Goal: Task Accomplishment & Management: Complete application form

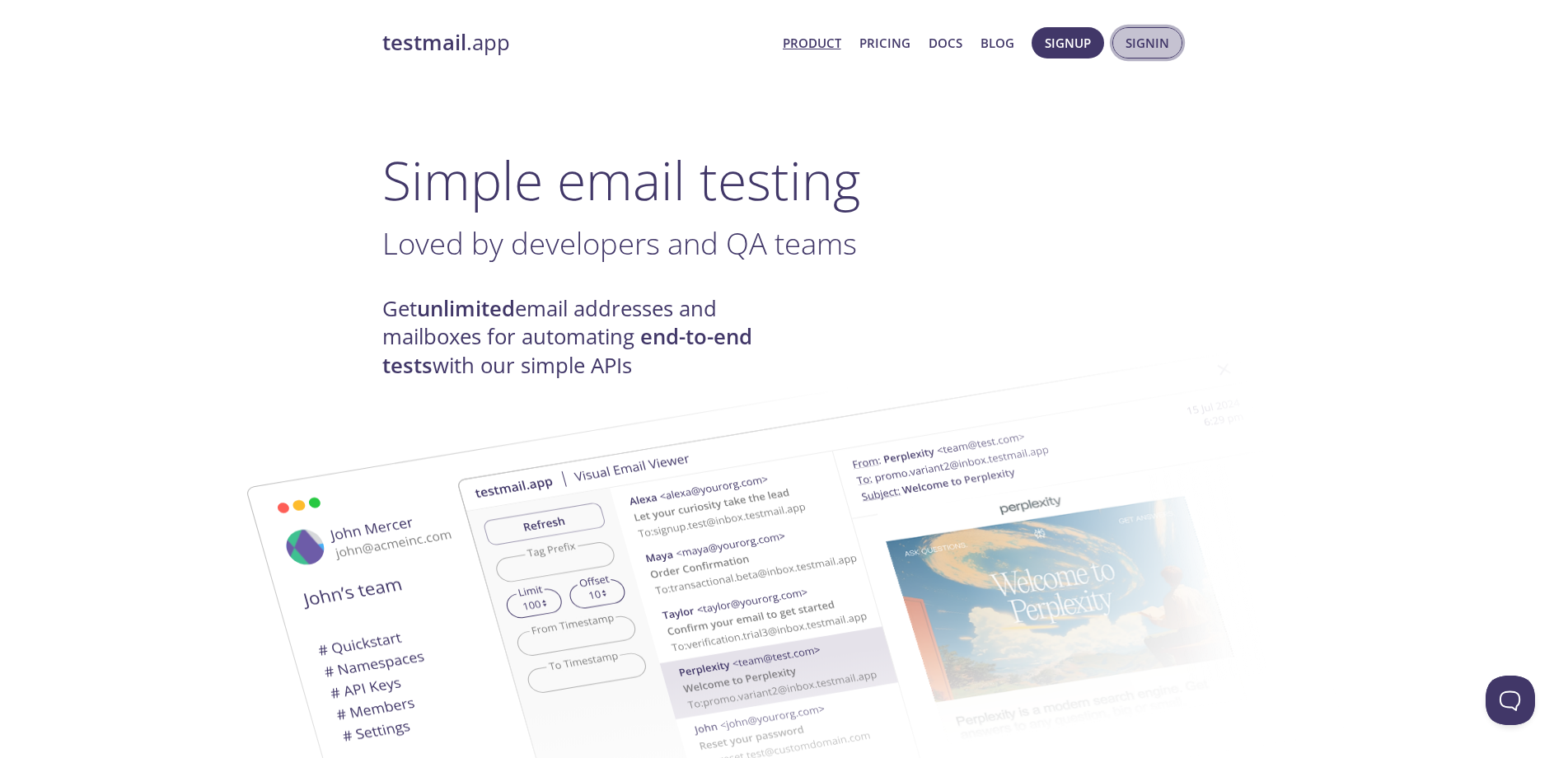
click at [1151, 41] on span "Signin" at bounding box center [1147, 42] width 44 height 21
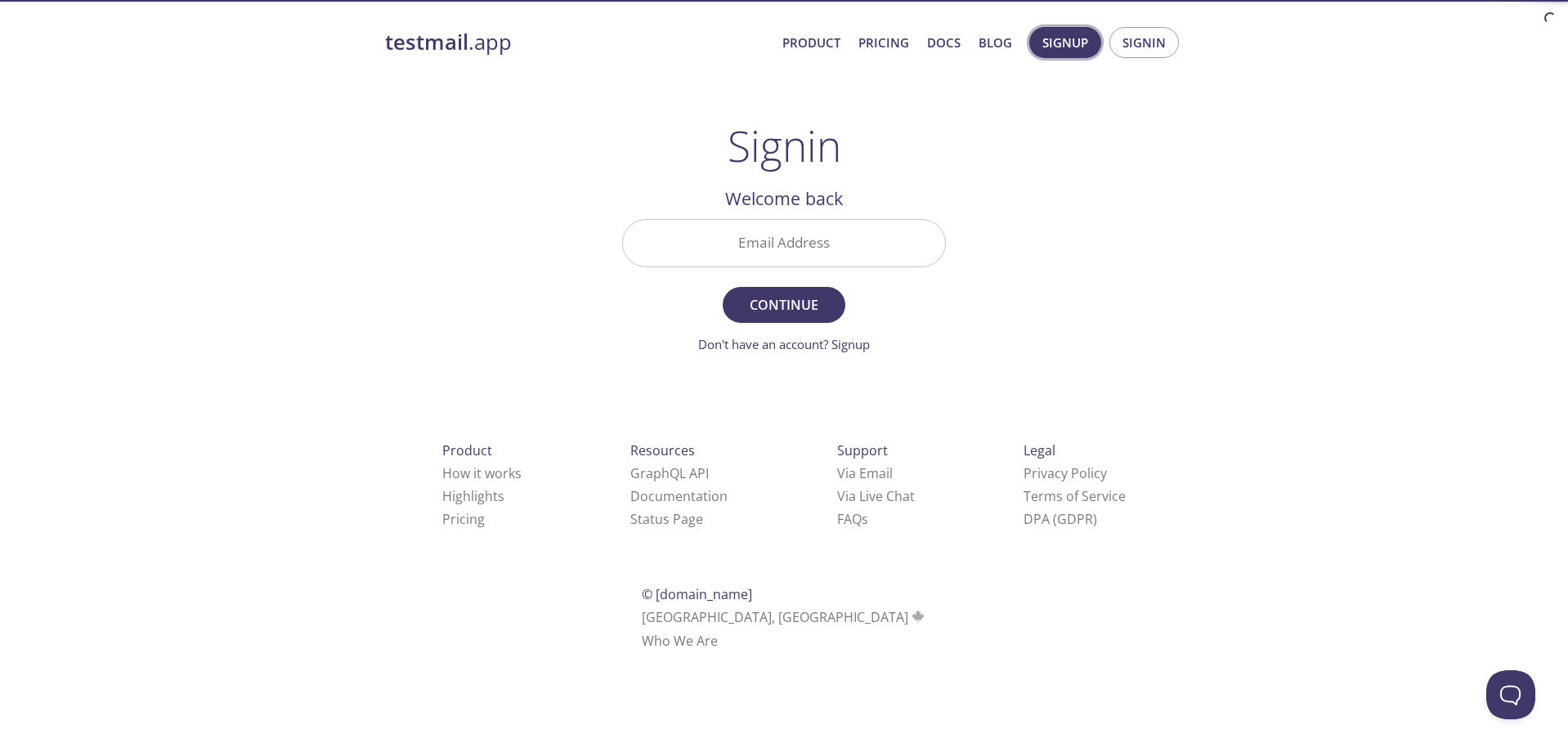
click at [1061, 48] on span "Signup" at bounding box center [1064, 42] width 45 height 21
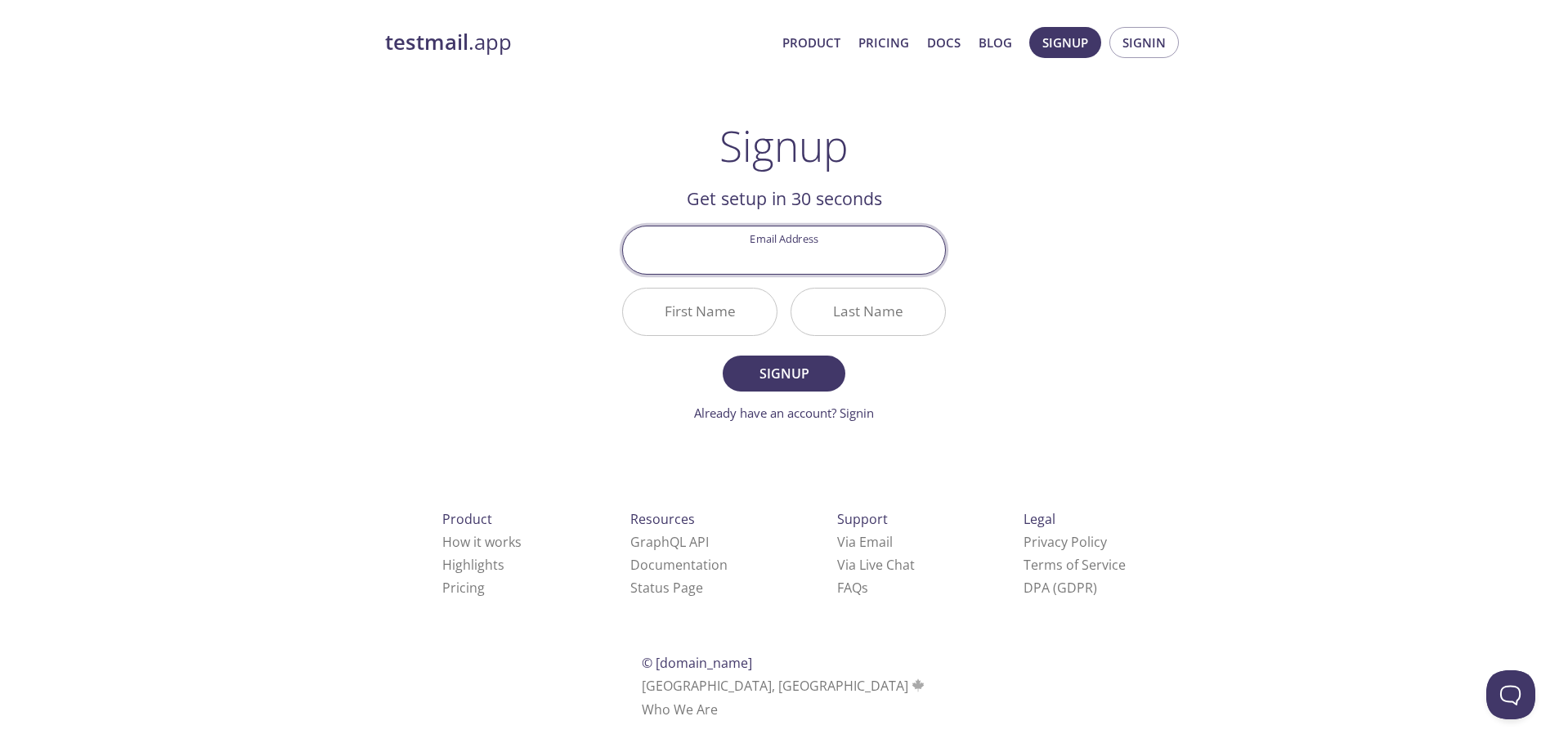
click at [797, 253] on input "Email Address" at bounding box center [783, 249] width 322 height 46
type input "[EMAIL_ADDRESS][DOMAIN_NAME]"
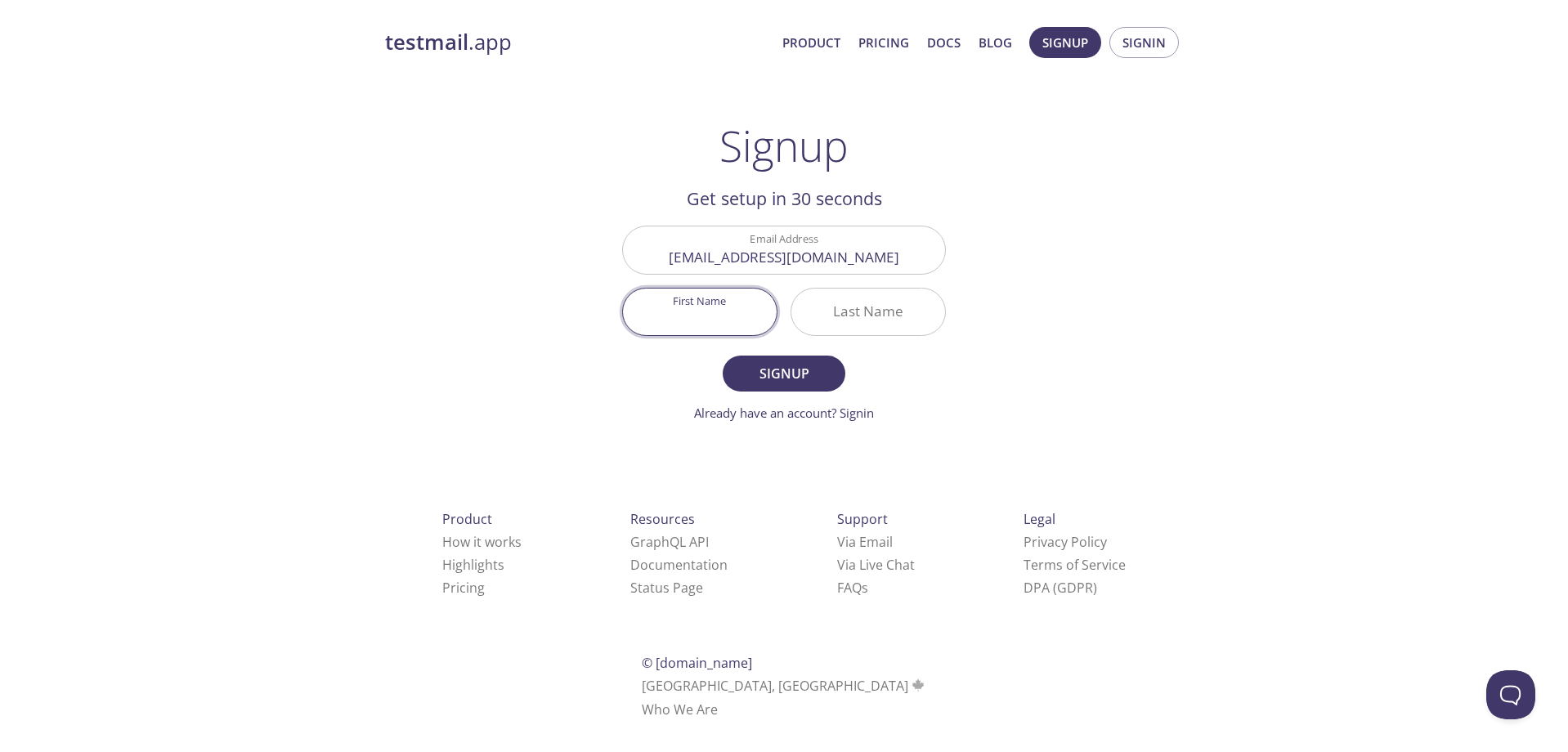
click at [722, 322] on input "First Name" at bounding box center [700, 312] width 154 height 46
type input "[PERSON_NAME]"
click at [723, 355] on button "Signup" at bounding box center [784, 373] width 122 height 36
click at [865, 309] on input "Last Name Required" at bounding box center [868, 312] width 154 height 46
type input "[PERSON_NAME]"
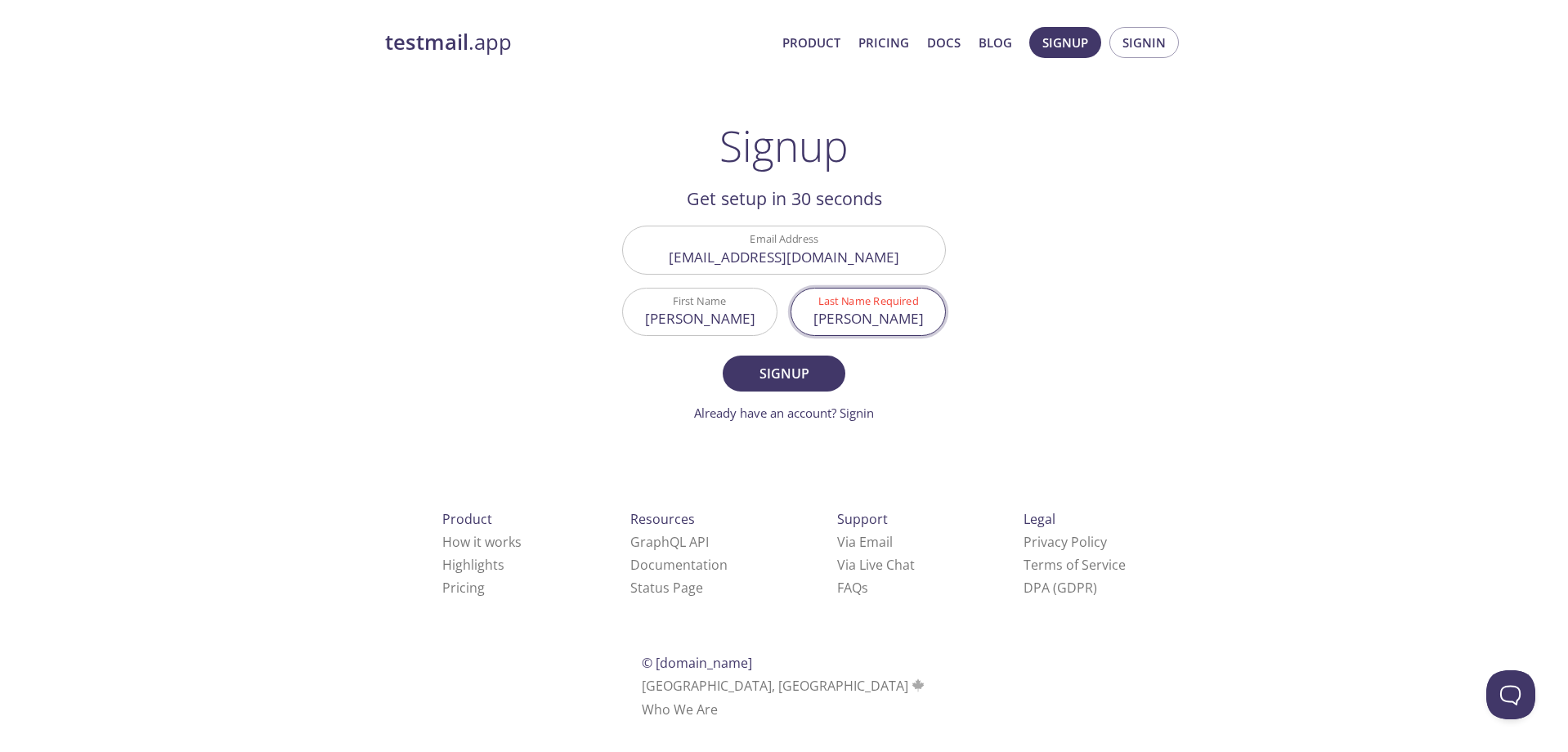
click at [723, 355] on button "Signup" at bounding box center [784, 373] width 122 height 36
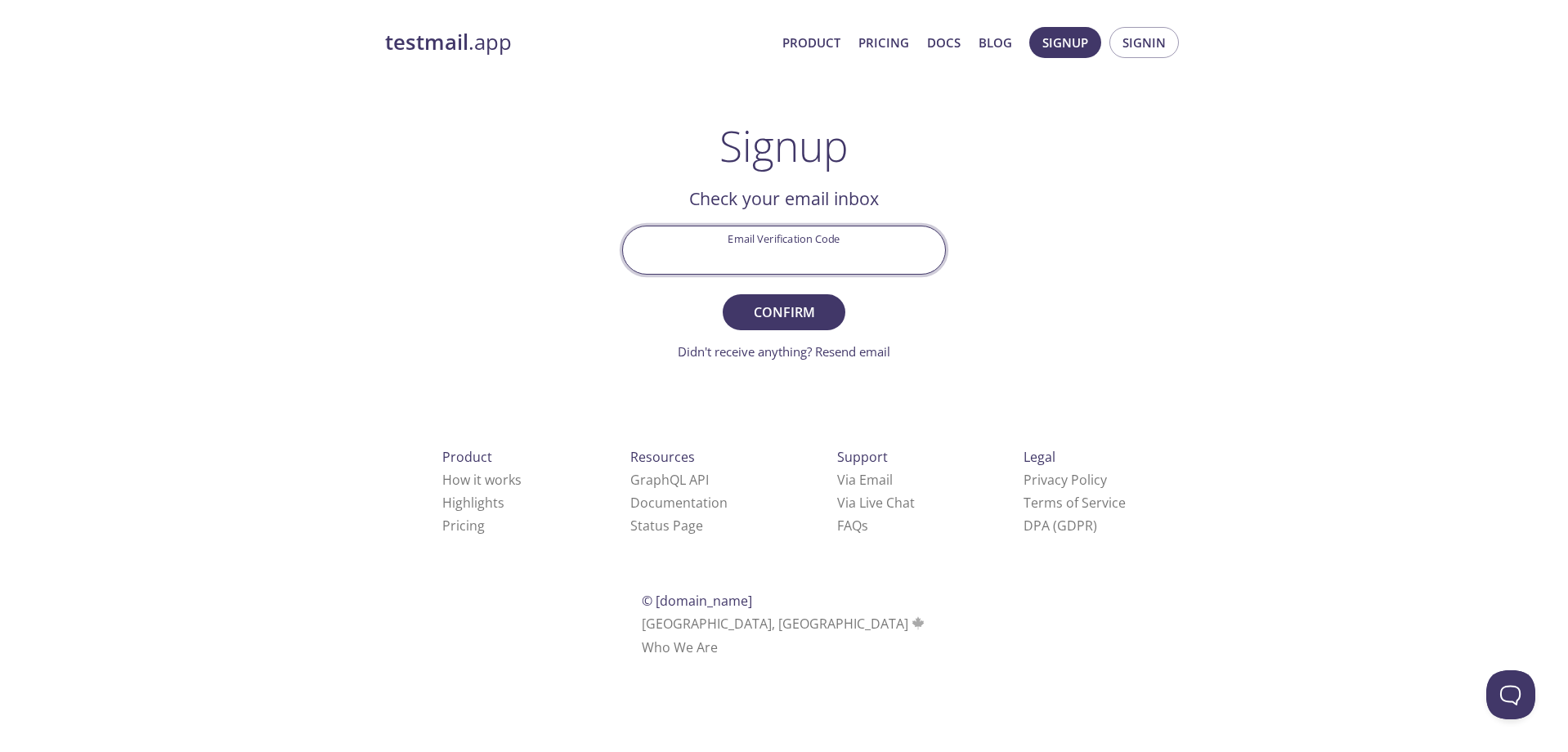
click at [840, 254] on input "Email Verification Code" at bounding box center [783, 249] width 322 height 46
paste input "E85L9V9"
type input "E85L9V9"
click at [818, 312] on span "Confirm" at bounding box center [783, 312] width 86 height 23
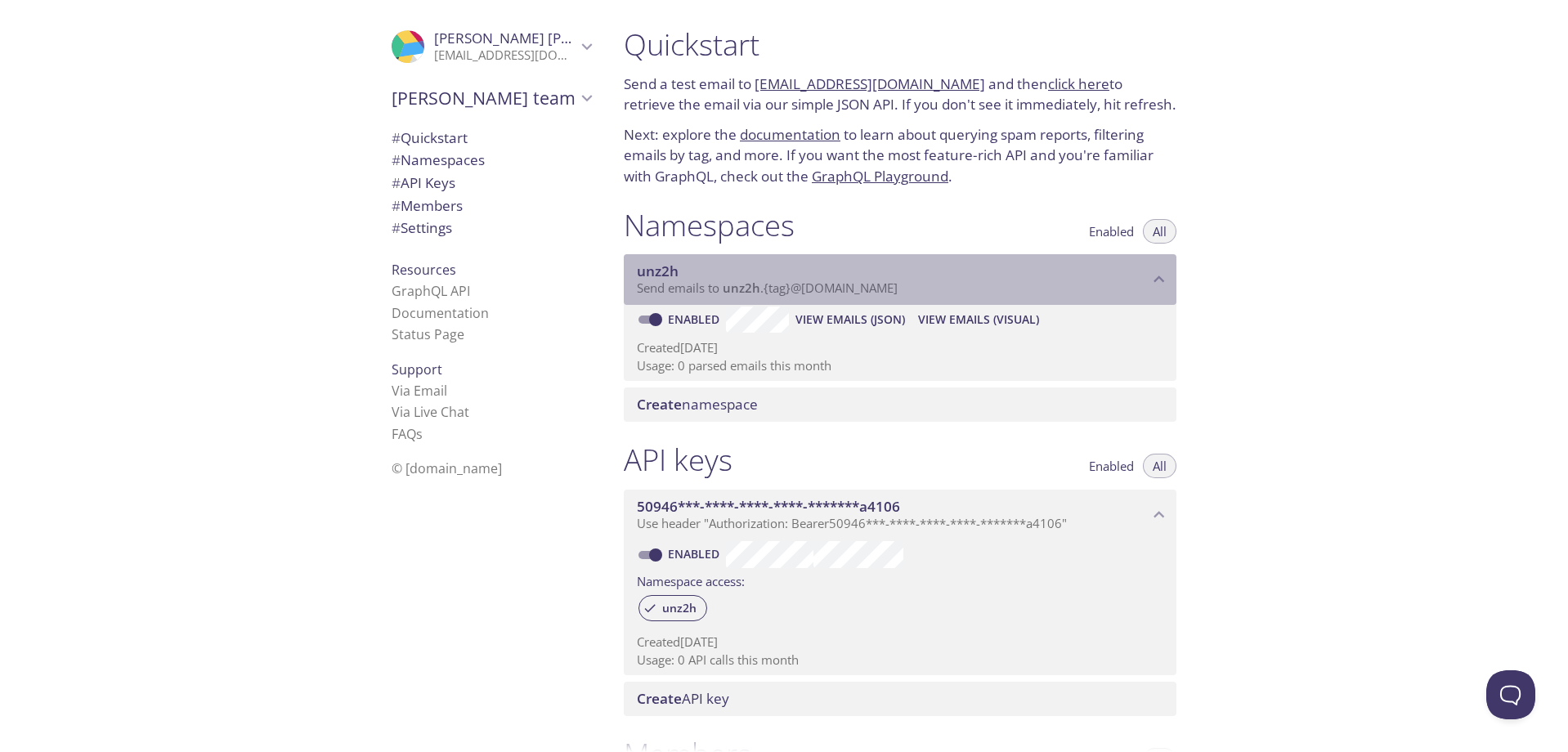
click at [848, 289] on span "Send emails to unz2h . {tag} @[DOMAIN_NAME]" at bounding box center [766, 287] width 261 height 17
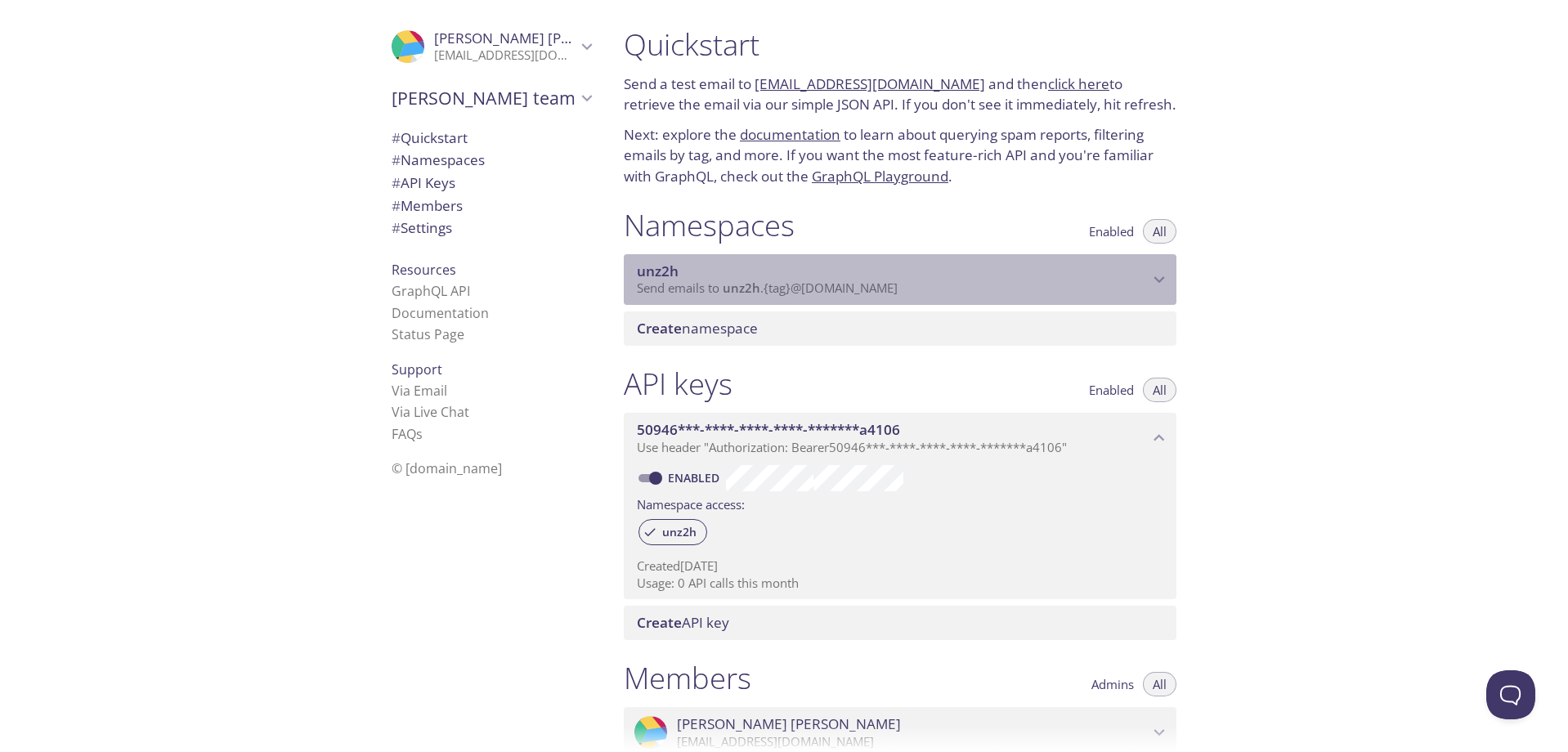
click at [848, 289] on span "Send emails to unz2h . {tag} @[DOMAIN_NAME]" at bounding box center [766, 287] width 261 height 17
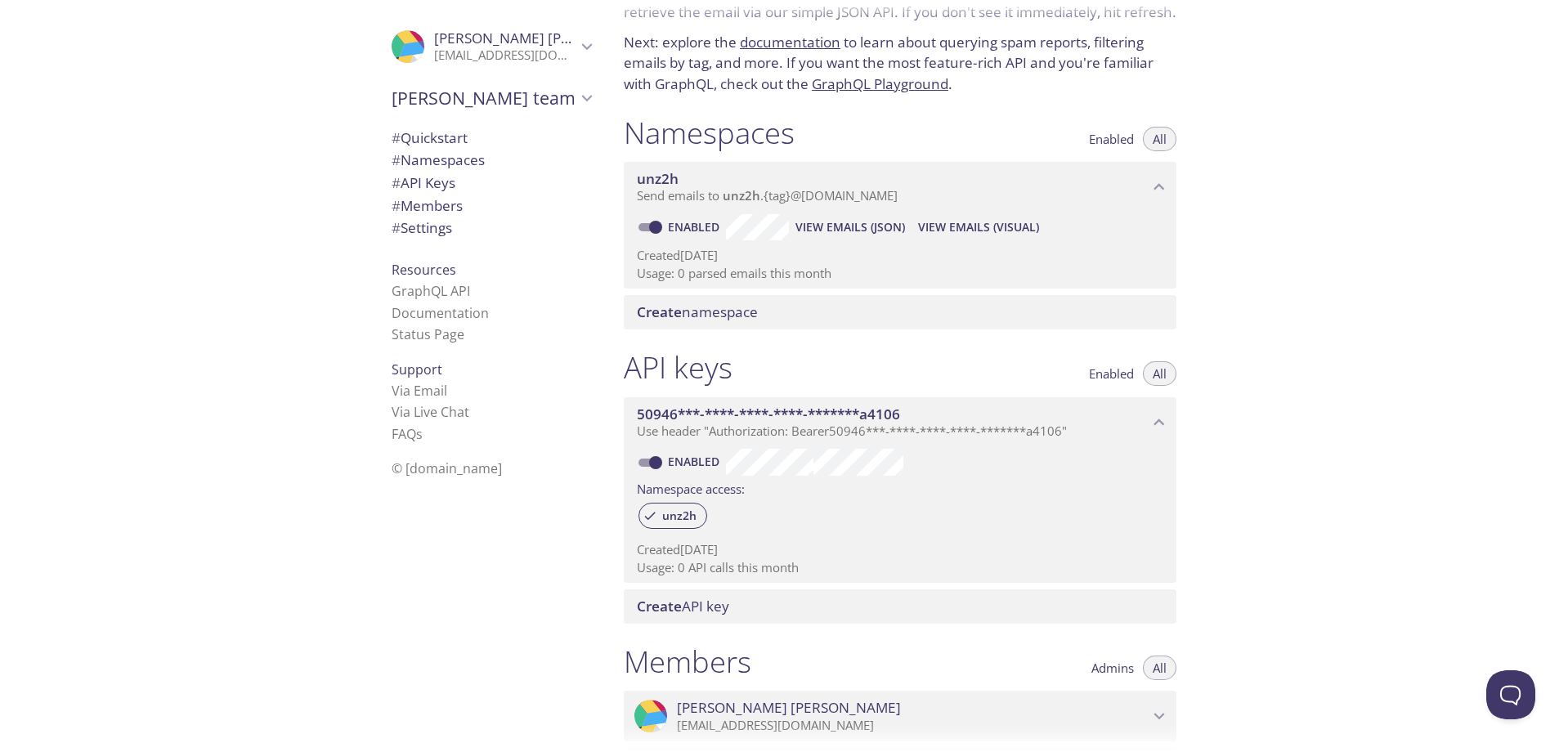
scroll to position [83, 0]
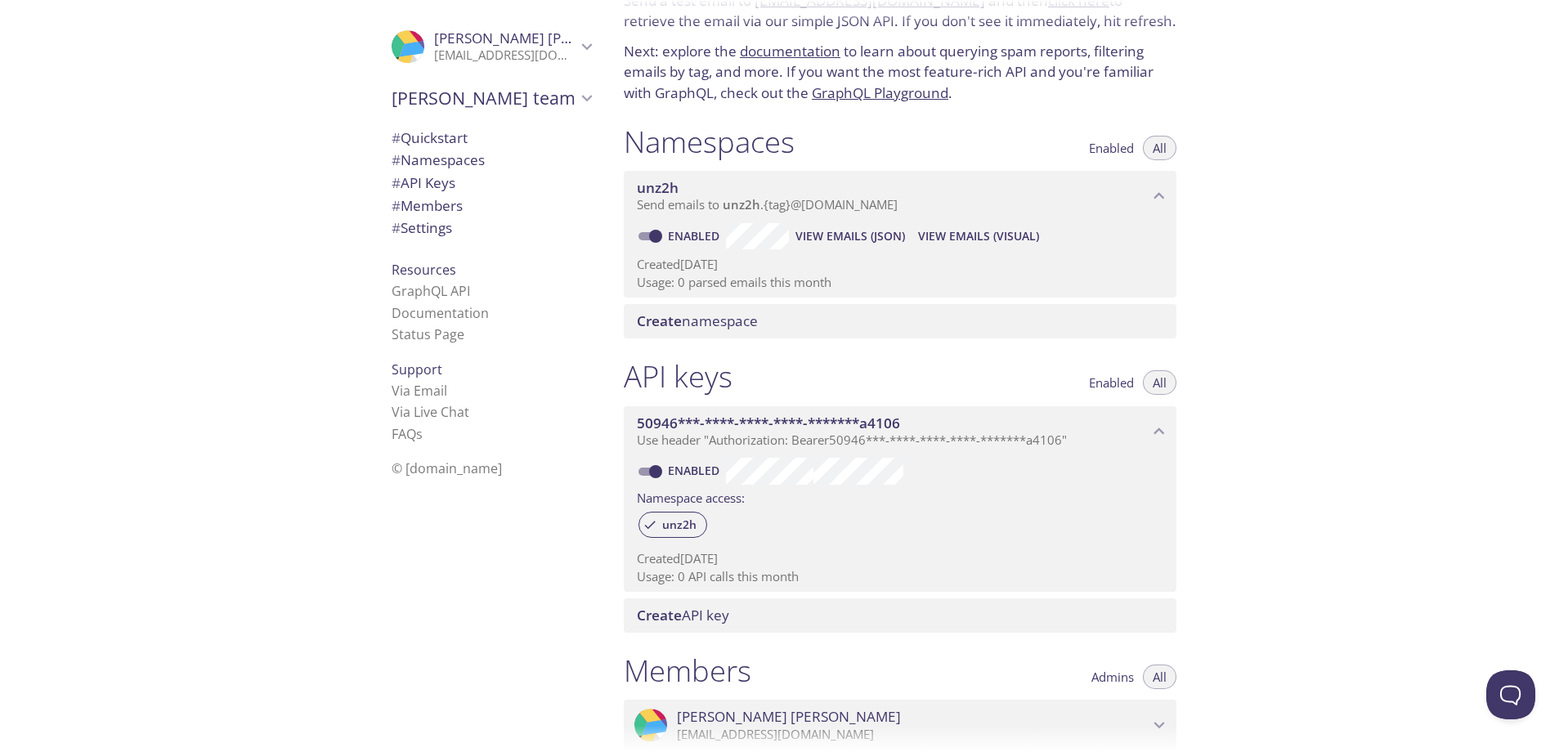
click at [725, 331] on div "Create namespace" at bounding box center [900, 321] width 553 height 34
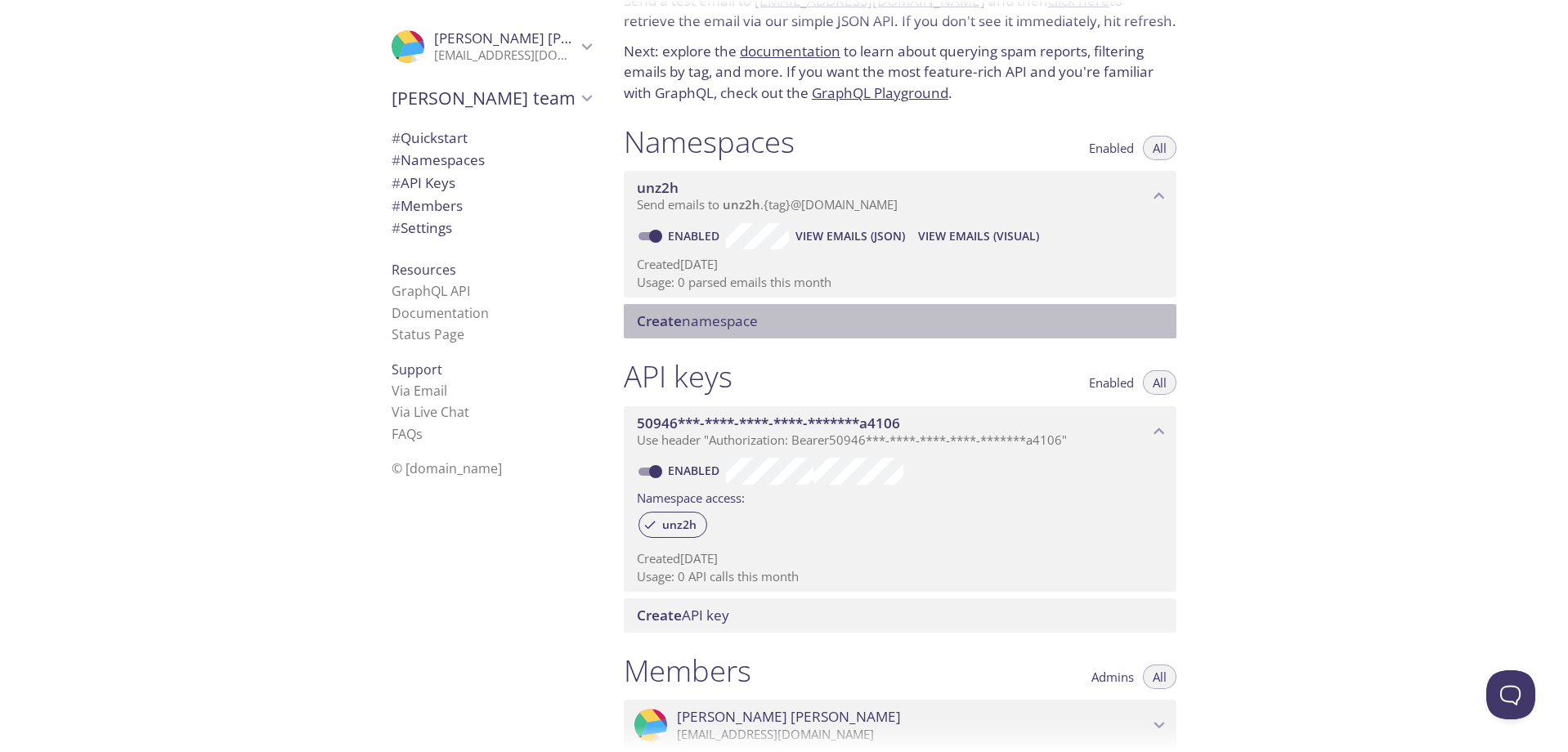
click at [793, 214] on div "unz2h Send emails to unz2h . {tag} @[DOMAIN_NAME]" at bounding box center [900, 196] width 553 height 51
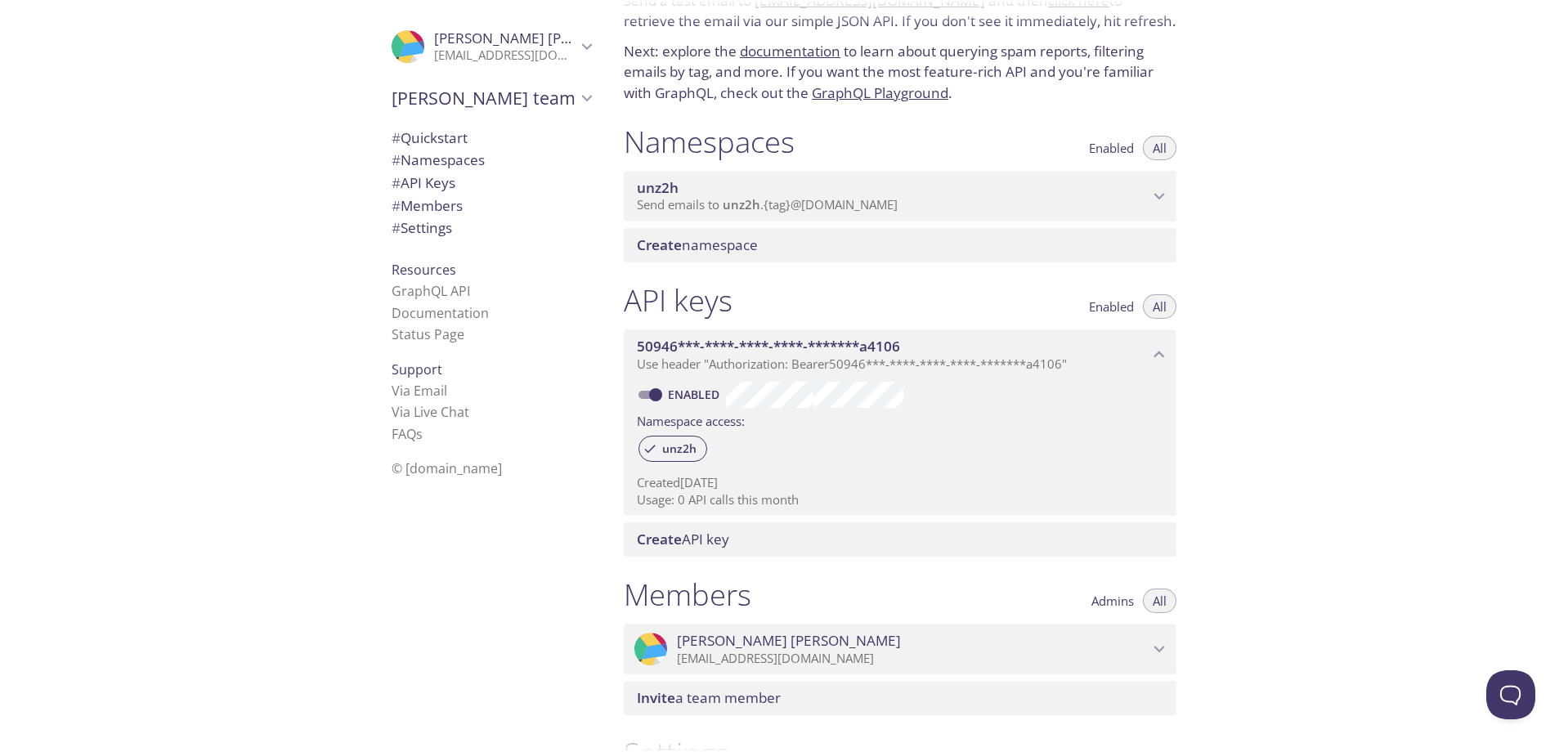
click at [793, 214] on div "unz2h Send emails to unz2h . {tag} @[DOMAIN_NAME]" at bounding box center [900, 196] width 553 height 51
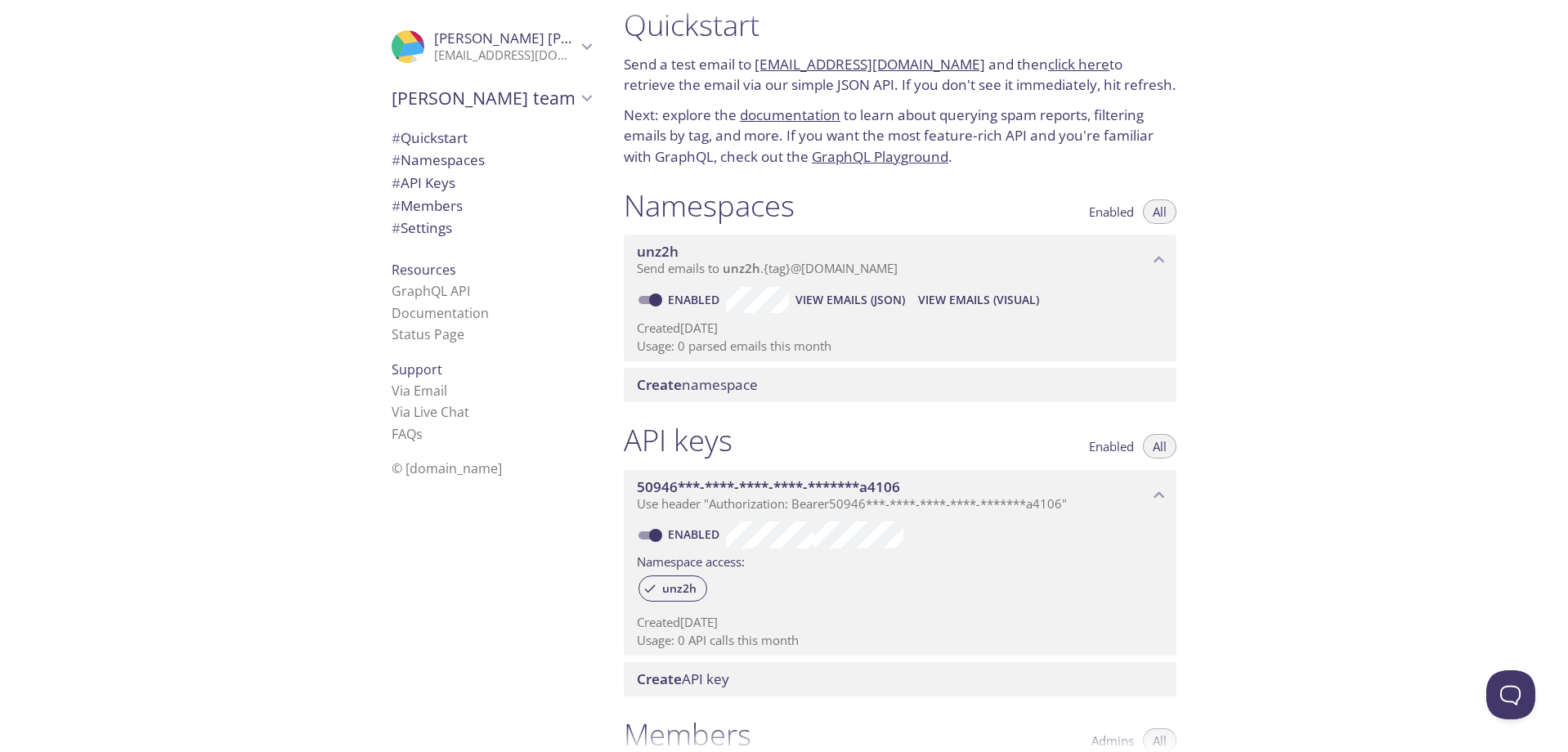
scroll to position [0, 0]
